Goal: Task Accomplishment & Management: Complete application form

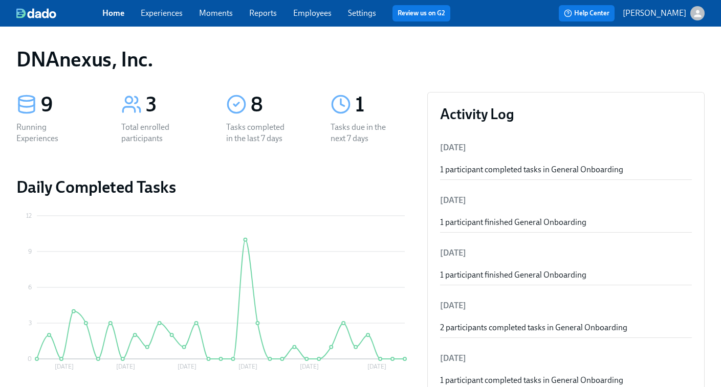
click at [155, 16] on link "Experiences" at bounding box center [162, 13] width 42 height 10
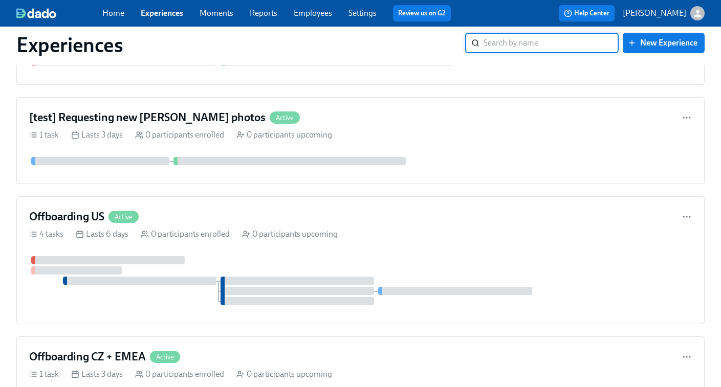
scroll to position [967, 0]
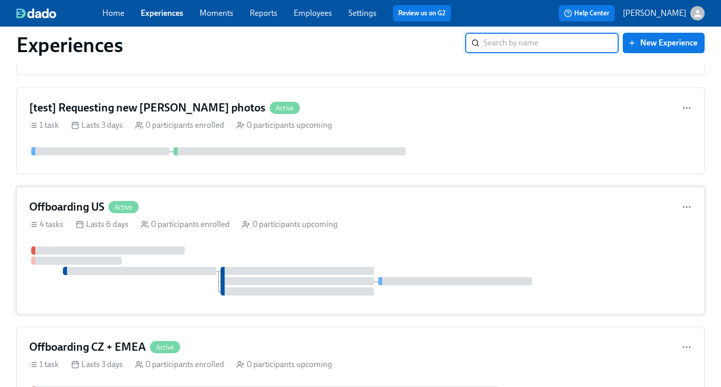
click at [213, 197] on div "Offboarding US Active 4 tasks Lasts 6 days 0 participants enrolled 0 participan…" at bounding box center [360, 251] width 688 height 128
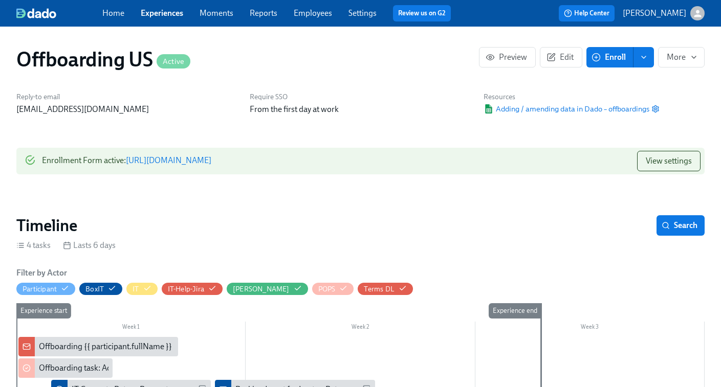
click at [211, 157] on link "https://my.dadohr.com/enrollmentForms/FUg6rzn-7AObwd7iR2P99-WC2IBQ7" at bounding box center [168, 161] width 85 height 10
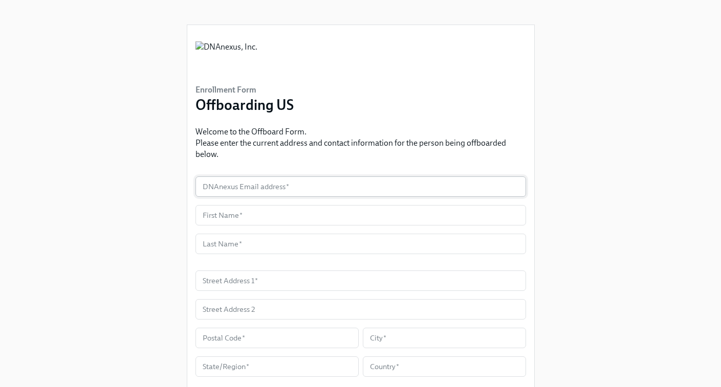
click at [260, 187] on input "text" at bounding box center [360, 186] width 330 height 20
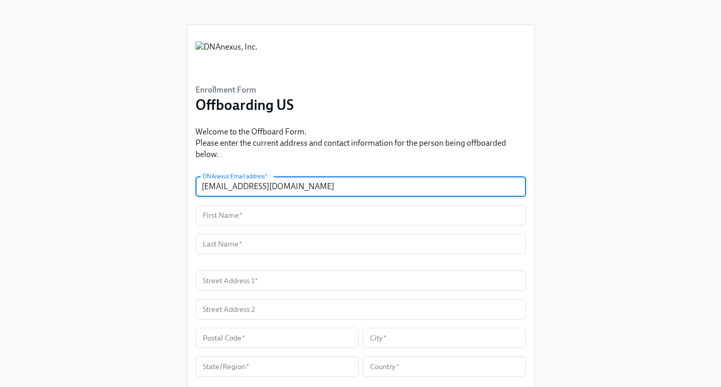
type input "[EMAIL_ADDRESS][DOMAIN_NAME]"
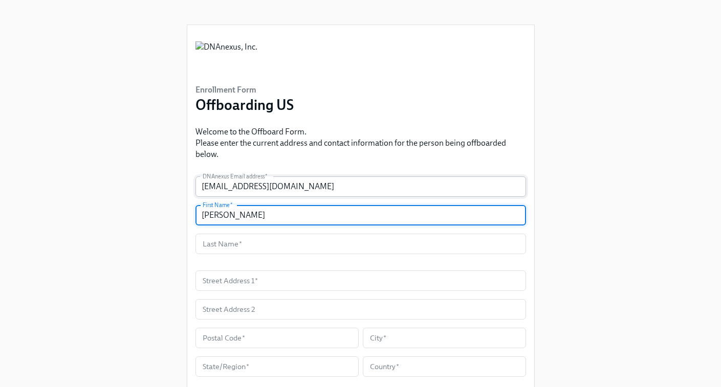
type input "[PERSON_NAME]"
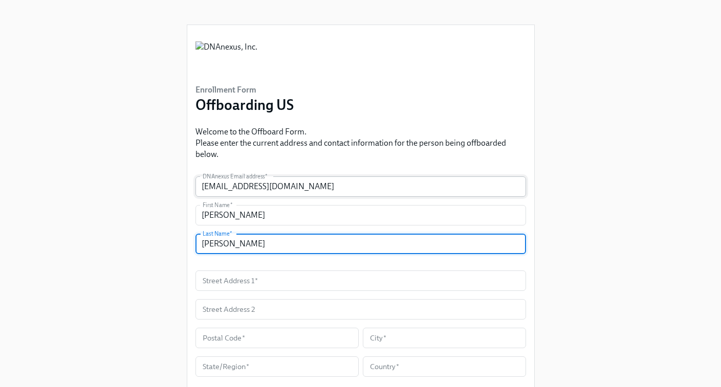
type input "[PERSON_NAME]"
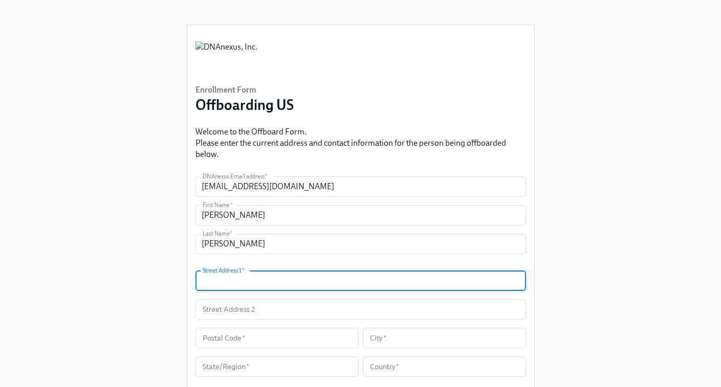
click at [241, 281] on input "text" at bounding box center [360, 281] width 330 height 20
paste input "[STREET_ADDRESS]"
type input "[STREET_ADDRESS]"
click at [154, 290] on div "Enrollment Form Offboarding US Welcome to the Offboard Form. Please enter the c…" at bounding box center [360, 287] width 688 height 574
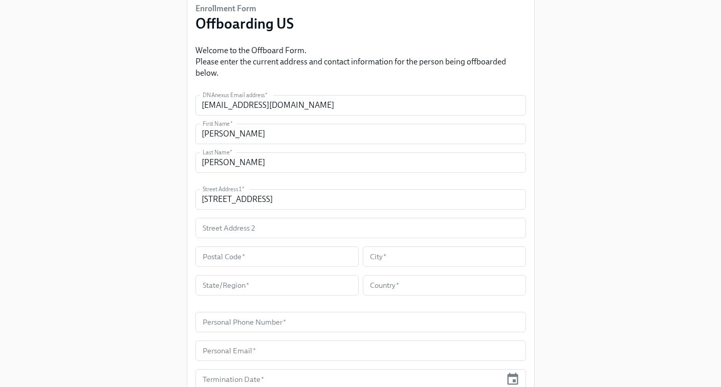
scroll to position [83, 0]
click at [234, 259] on input "text" at bounding box center [276, 255] width 163 height 20
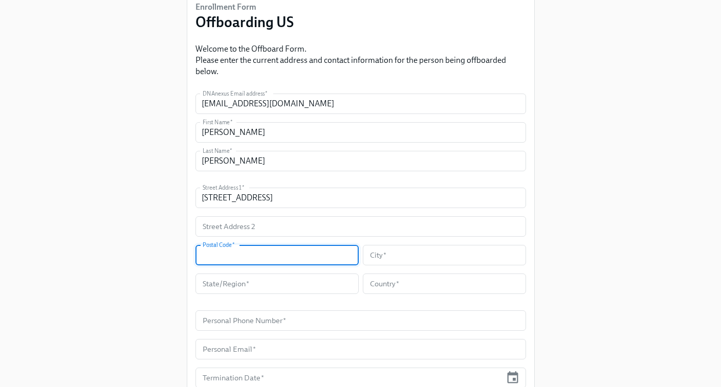
paste input "77584"
type input "77584"
click at [399, 257] on input "text" at bounding box center [444, 255] width 163 height 20
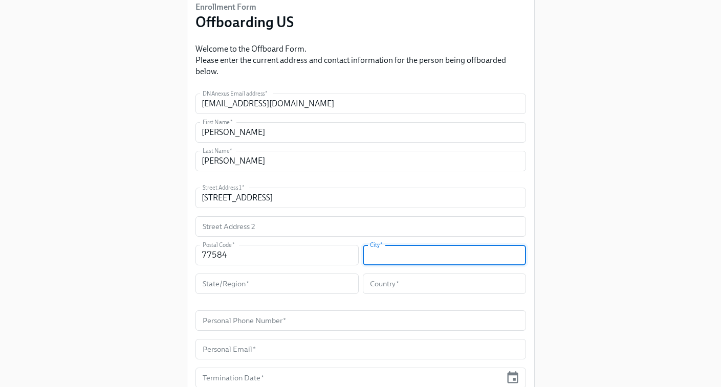
paste input "Pearland"
type input "Pearland"
click at [271, 287] on input "text" at bounding box center [276, 284] width 163 height 20
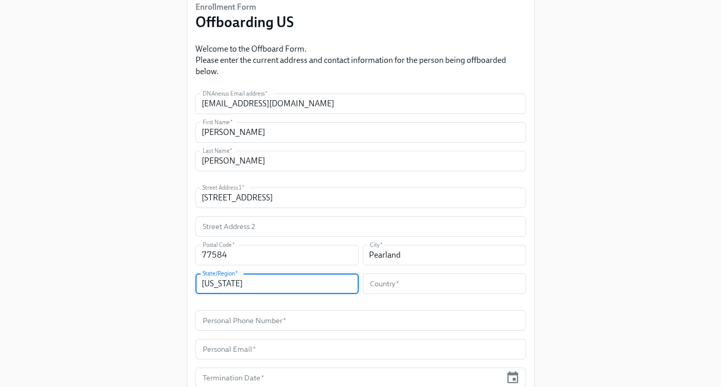
type input "[US_STATE]"
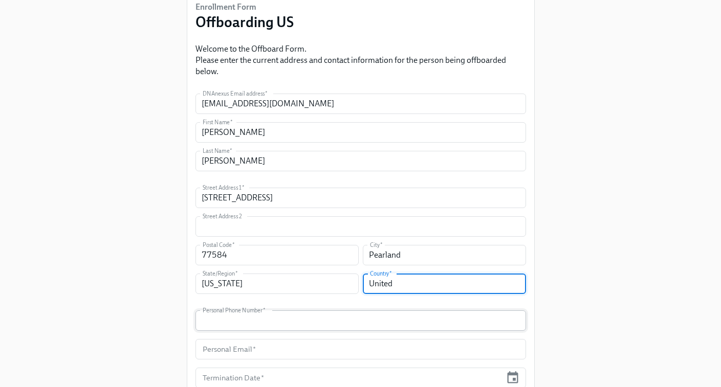
type input "US"
type input "101"
type input "4086074201"
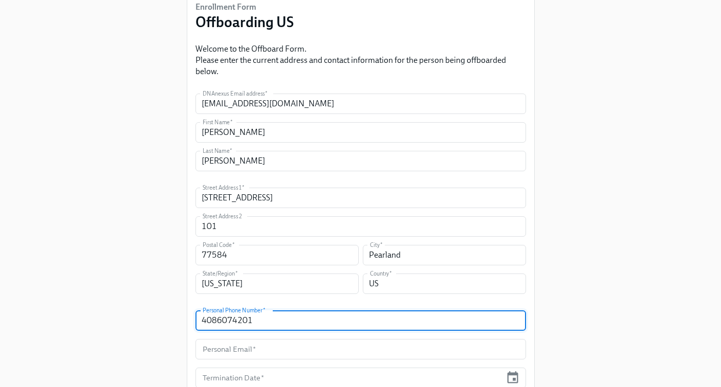
click at [450, 317] on input "4086074201" at bounding box center [360, 320] width 330 height 20
click at [416, 309] on form "DNAnexus Email address   * [EMAIL_ADDRESS][DOMAIN_NAME] DNAnexus Email address …" at bounding box center [360, 284] width 330 height 381
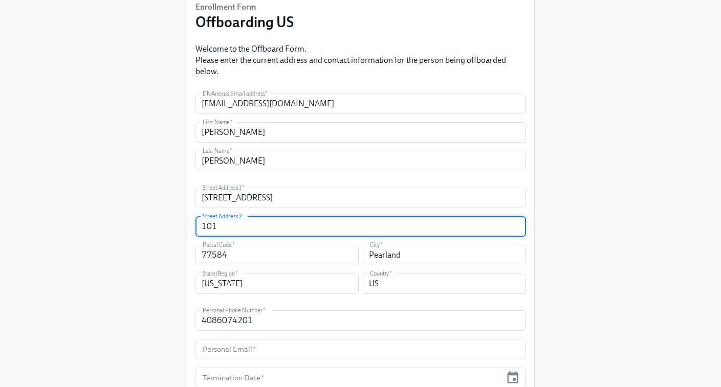
drag, startPoint x: 231, startPoint y: 228, endPoint x: 103, endPoint y: 212, distance: 128.9
click at [103, 212] on div "Enrollment Form Offboarding US Welcome to the Offboard Form. Please enter the c…" at bounding box center [360, 204] width 688 height 574
click at [242, 226] on input "text" at bounding box center [360, 226] width 330 height 20
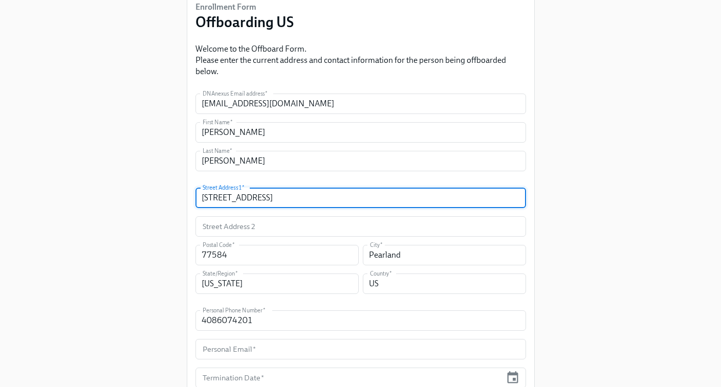
drag, startPoint x: 312, startPoint y: 201, endPoint x: 157, endPoint y: 200, distance: 154.5
click at [157, 200] on div "Enrollment Form Offboarding US Welcome to the Offboard Form. Please enter the c…" at bounding box center [360, 204] width 688 height 574
click at [141, 222] on div "Enrollment Form Offboarding US Welcome to the Offboard Form. Please enter the c…" at bounding box center [360, 204] width 688 height 574
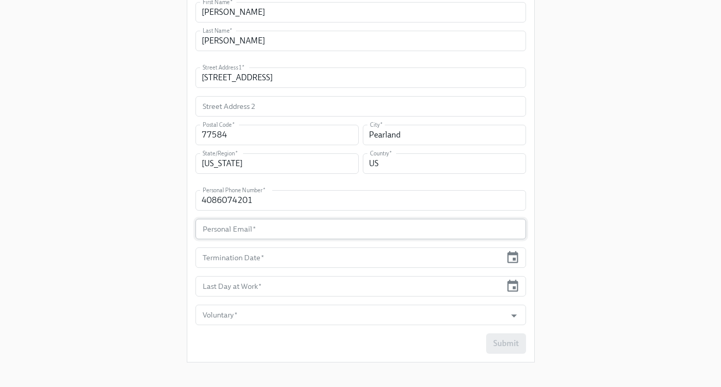
scroll to position [211, 0]
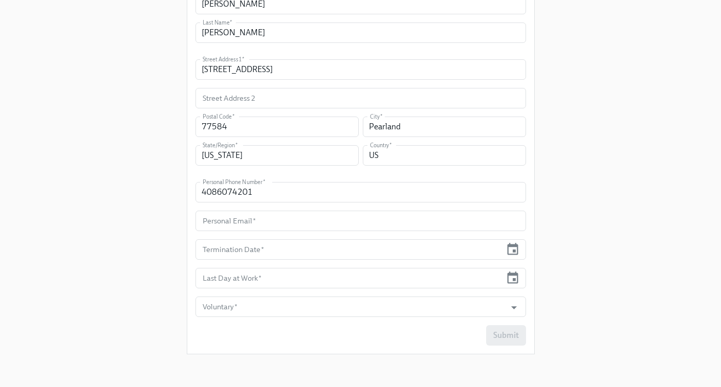
drag, startPoint x: 260, startPoint y: 192, endPoint x: 56, endPoint y: 170, distance: 205.7
click at [56, 170] on div "Enrollment Form Offboarding US Welcome to the Offboard Form. Please enter the c…" at bounding box center [360, 76] width 688 height 574
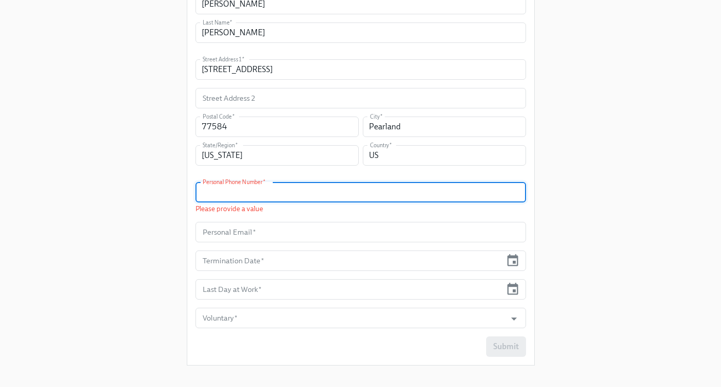
click at [232, 197] on input "text" at bounding box center [360, 192] width 330 height 20
paste input "[PHONE_NUMBER]"
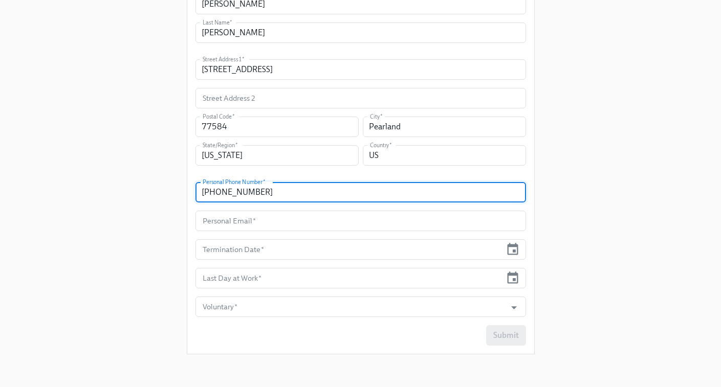
type input "[PHONE_NUMBER]"
click at [167, 215] on div "Enrollment Form Offboarding US Welcome to the Offboard Form. Please enter the c…" at bounding box center [360, 76] width 688 height 574
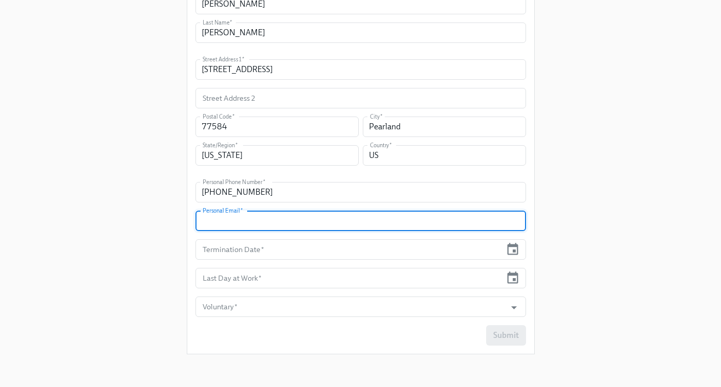
click at [224, 220] on input "text" at bounding box center [360, 221] width 330 height 20
click at [230, 229] on input "text" at bounding box center [360, 221] width 330 height 20
paste input "[PERSON_NAME][EMAIL_ADDRESS][PERSON_NAME][DOMAIN_NAME]"
type input "[PERSON_NAME][EMAIL_ADDRESS][PERSON_NAME][DOMAIN_NAME]"
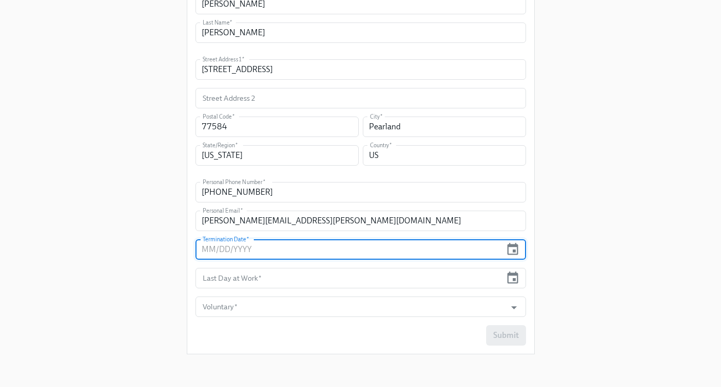
click at [247, 251] on input "text" at bounding box center [348, 249] width 306 height 20
click at [515, 243] on icon "button" at bounding box center [512, 249] width 11 height 12
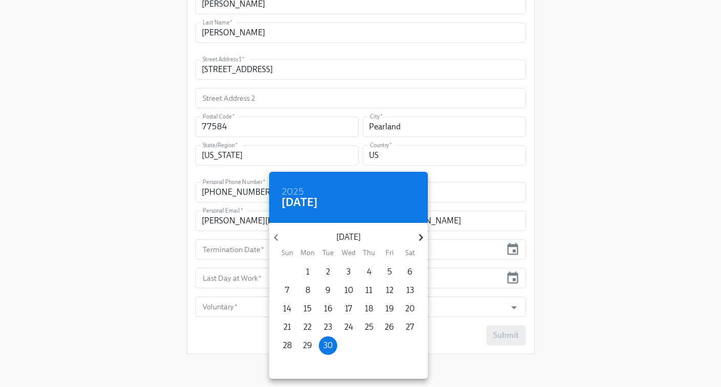
click at [417, 237] on icon "button" at bounding box center [421, 238] width 14 height 14
click at [390, 268] on p "3" at bounding box center [389, 272] width 4 height 11
type input "[DATE]"
click at [231, 278] on div at bounding box center [360, 193] width 721 height 387
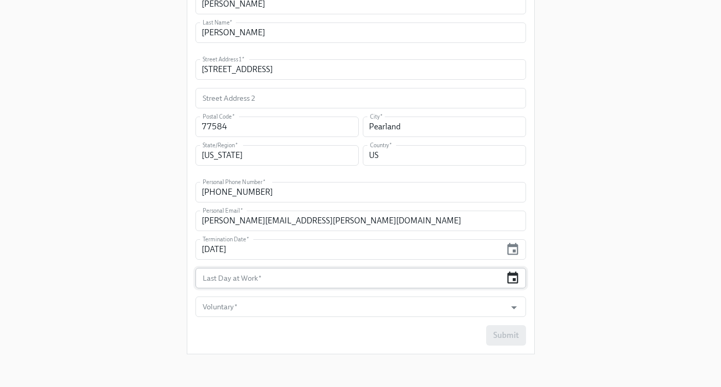
click at [514, 280] on icon "button" at bounding box center [512, 278] width 11 height 12
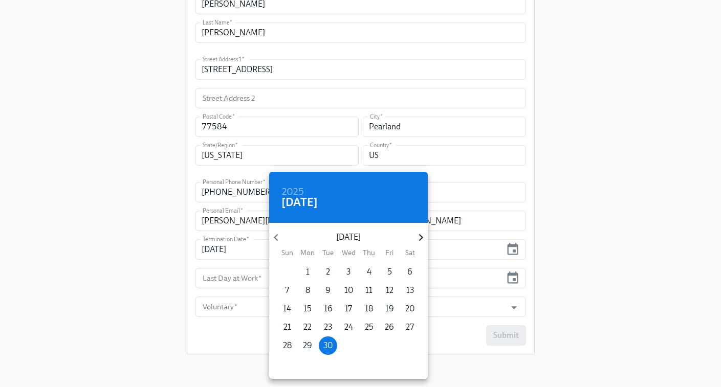
click at [415, 243] on icon "button" at bounding box center [421, 238] width 14 height 14
click at [390, 272] on p "3" at bounding box center [389, 272] width 4 height 11
type input "[DATE]"
click at [211, 315] on div at bounding box center [360, 193] width 721 height 387
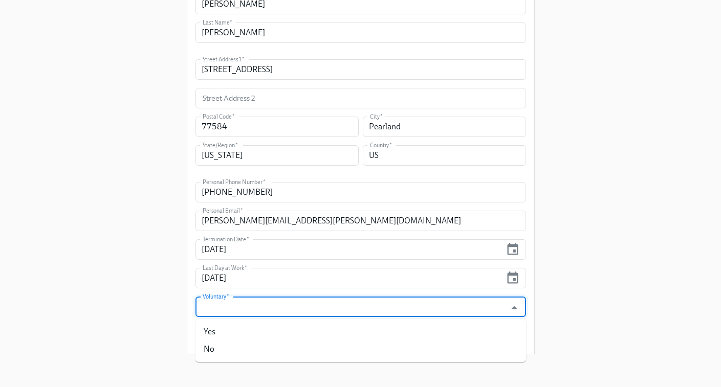
click at [237, 309] on input "Voluntary   *" at bounding box center [351, 307] width 301 height 20
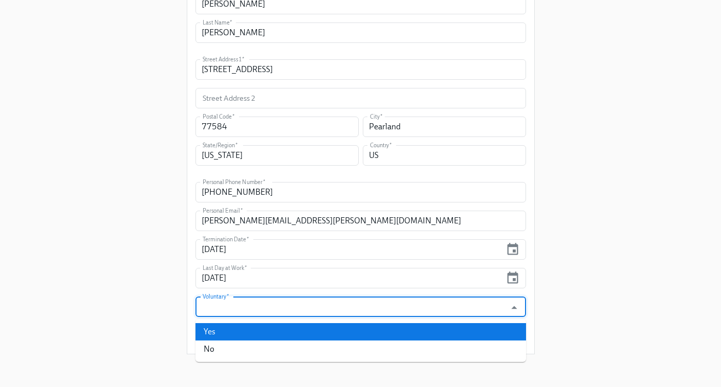
click at [230, 335] on li "Yes" at bounding box center [360, 331] width 330 height 17
type input "Yes"
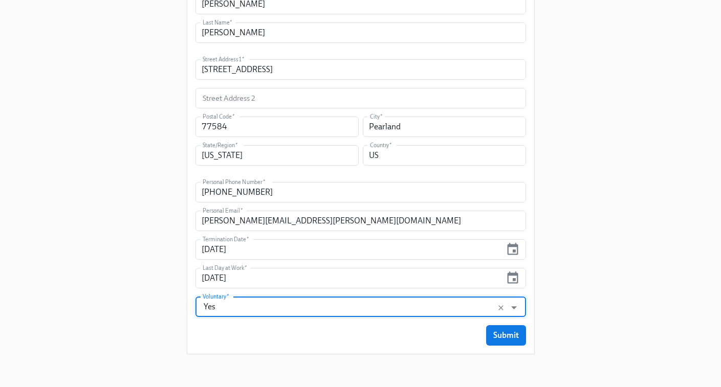
click at [358, 349] on div "Enrollment Form Offboarding US Welcome to the Offboard Form. Please enter the c…" at bounding box center [360, 84] width 347 height 540
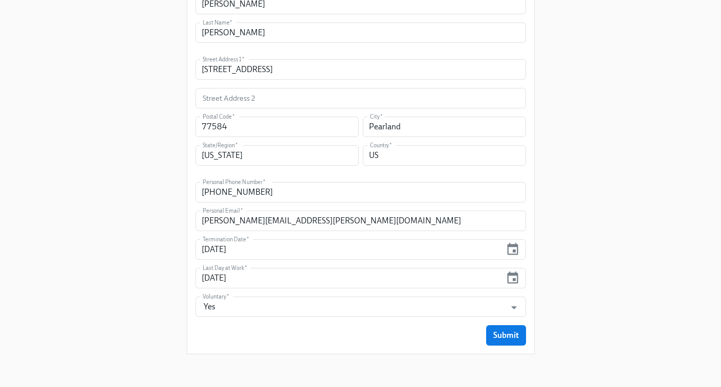
click at [500, 346] on div "Enrollment Form Offboarding US Welcome to the Offboard Form. Please enter the c…" at bounding box center [360, 84] width 347 height 540
click at [506, 340] on span "Submit" at bounding box center [506, 335] width 26 height 10
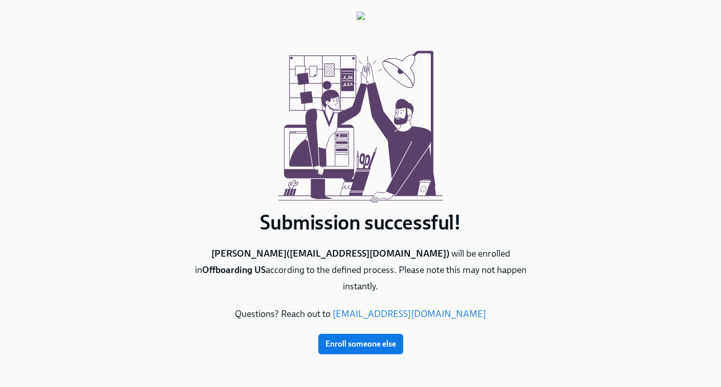
scroll to position [0, 0]
